Goal: Task Accomplishment & Management: Complete application form

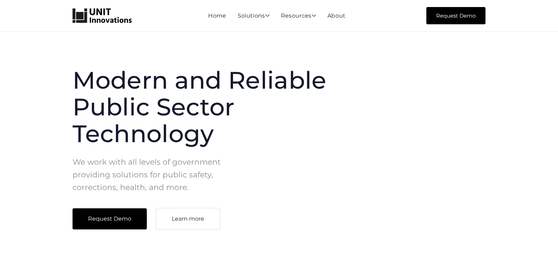
scroll to position [2133, 0]
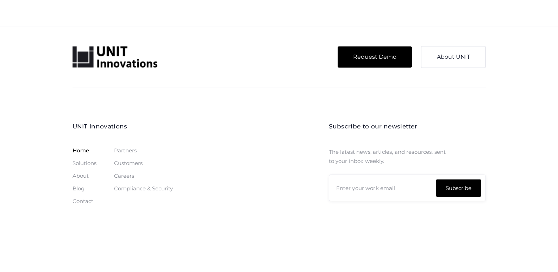
click at [73, 199] on link "Contact" at bounding box center [83, 202] width 21 height 6
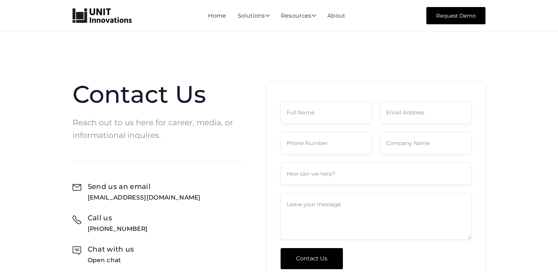
click at [318, 159] on form "Contact Us" at bounding box center [376, 185] width 191 height 168
drag, startPoint x: 314, startPoint y: 143, endPoint x: 358, endPoint y: 152, distance: 45.1
click at [315, 142] on input "Contact Form" at bounding box center [326, 143] width 91 height 22
type input "8149805065"
type input "[PERSON_NAME]"
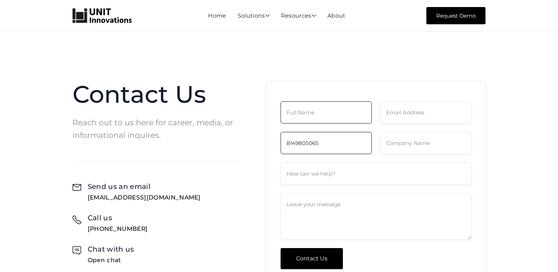
type input "[PERSON_NAME][EMAIL_ADDRESS][DOMAIN_NAME]"
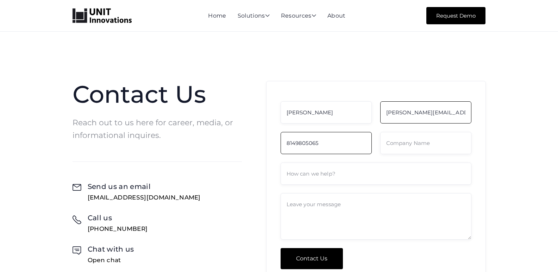
type input "Wiki Expert Inc"
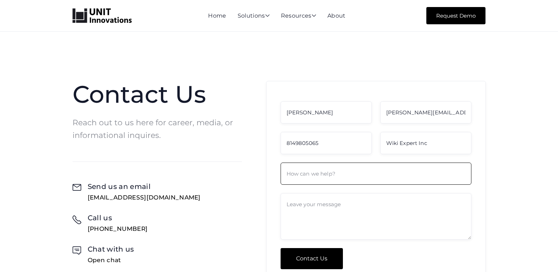
click at [315, 172] on input "Contact Form" at bounding box center [376, 174] width 191 height 22
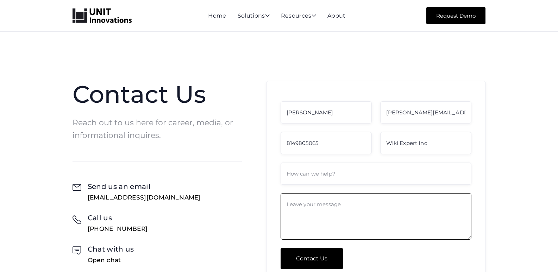
click at [314, 204] on textarea "Contact Form" at bounding box center [376, 216] width 191 height 46
paste textarea "Wikipedia is considered to be the World’s most significant tool for reference m…"
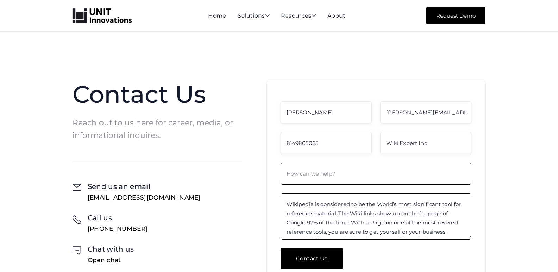
scroll to position [124, 0]
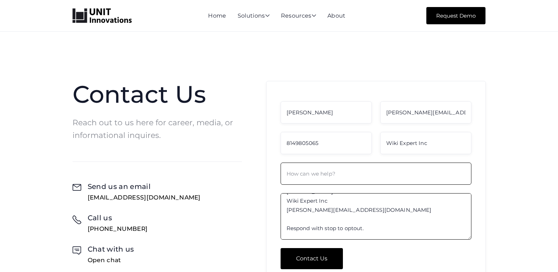
type textarea "Wikipedia is considered to be the World’s most significant tool for reference m…"
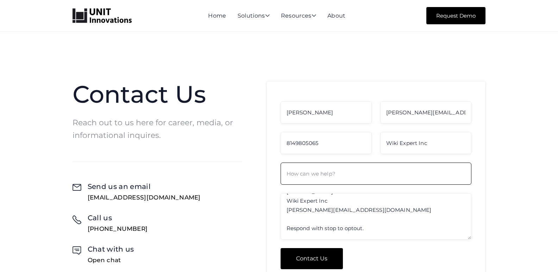
click at [312, 172] on input "Contact Form" at bounding box center [376, 174] width 191 height 22
type input "Get A Wikipedia Page For Yourself Or For Your Company."
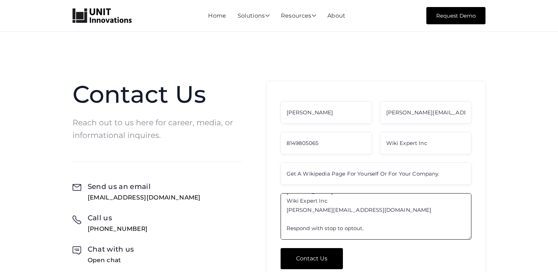
drag, startPoint x: 358, startPoint y: 215, endPoint x: 350, endPoint y: 215, distance: 8.1
click at [356, 215] on textarea "Wikipedia is considered to be the World’s most significant tool for reference m…" at bounding box center [376, 216] width 191 height 46
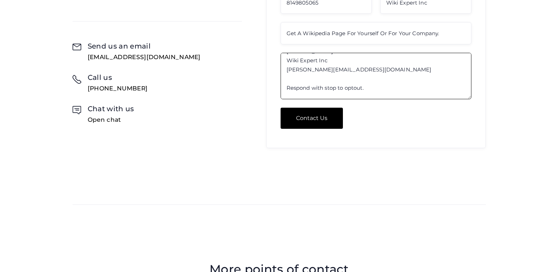
scroll to position [141, 0]
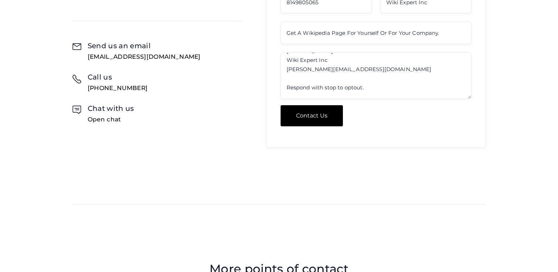
click at [312, 117] on input "Contact Us" at bounding box center [312, 115] width 62 height 21
type input "Please wait..."
